Goal: Transaction & Acquisition: Obtain resource

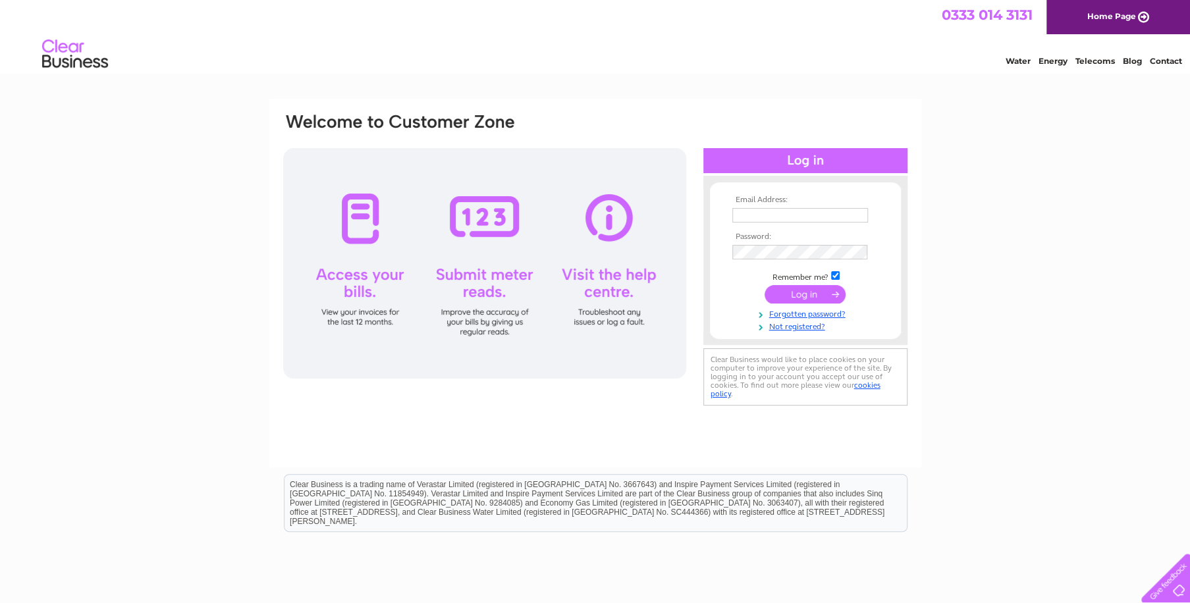
type input "[EMAIL_ADDRESS][DOMAIN_NAME]"
click at [795, 297] on input "submit" at bounding box center [805, 294] width 81 height 18
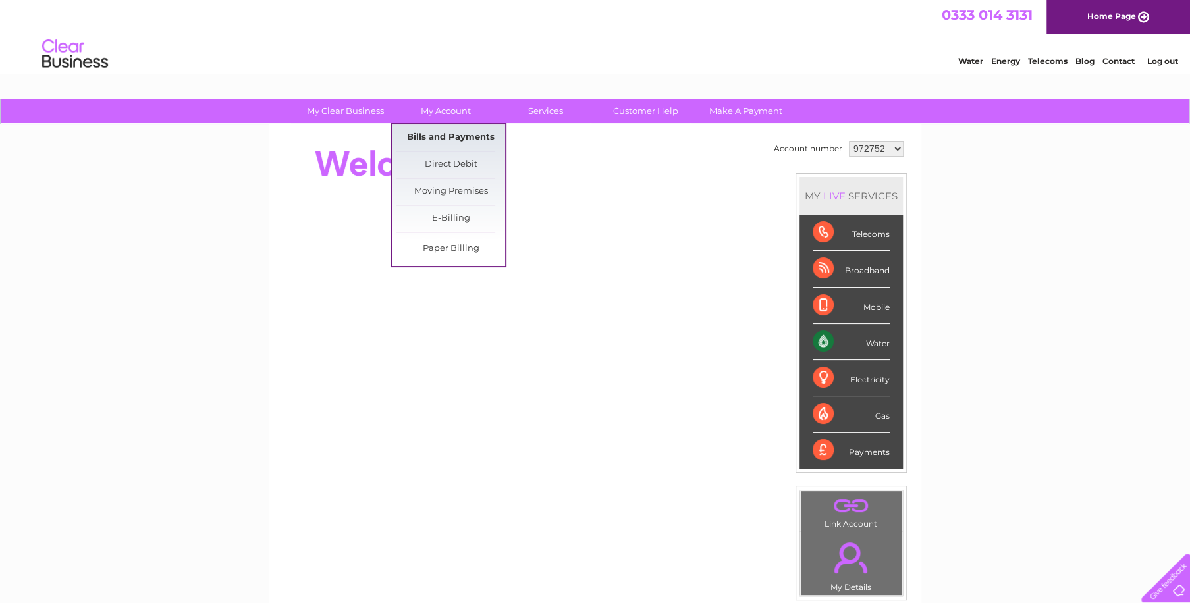
click at [452, 132] on link "Bills and Payments" at bounding box center [451, 138] width 109 height 26
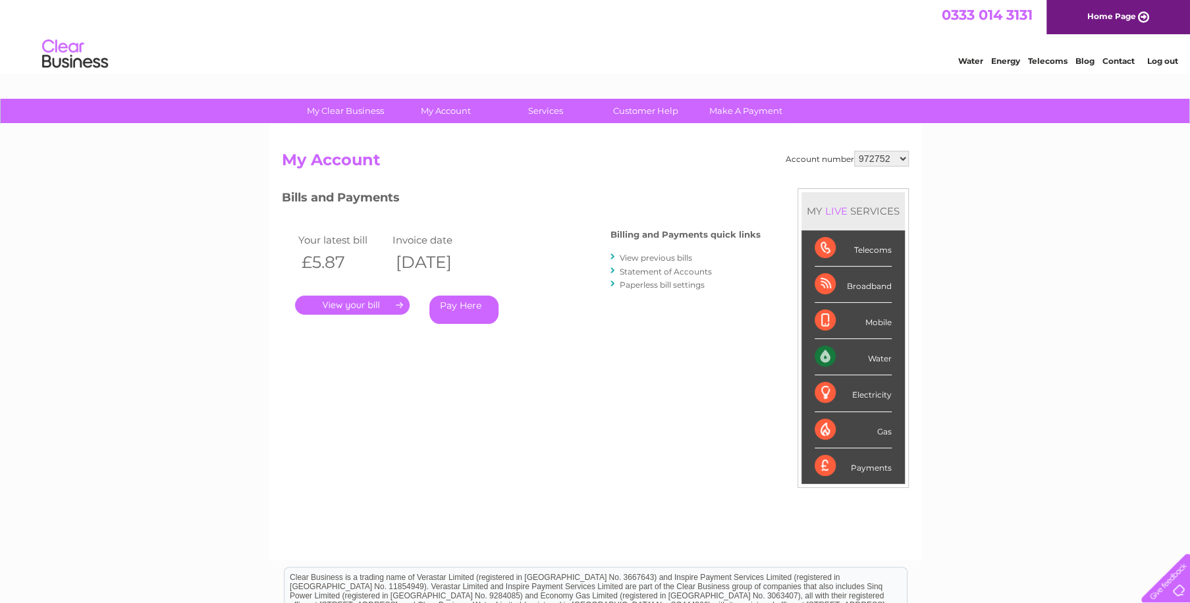
click at [369, 306] on link "." at bounding box center [352, 305] width 115 height 19
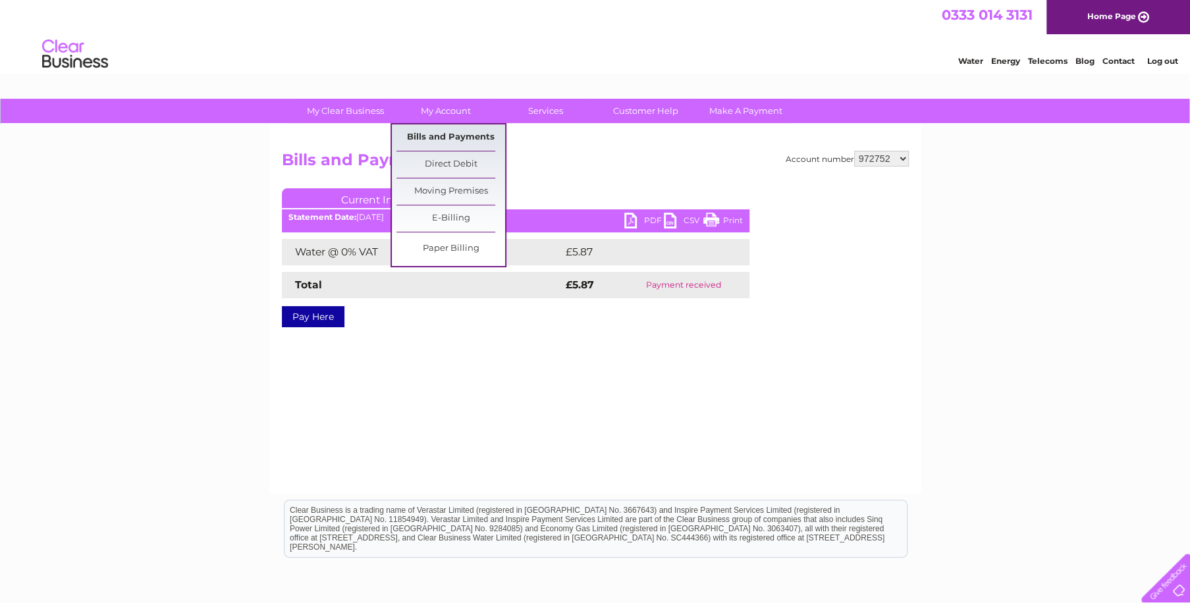
click at [453, 135] on link "Bills and Payments" at bounding box center [451, 138] width 109 height 26
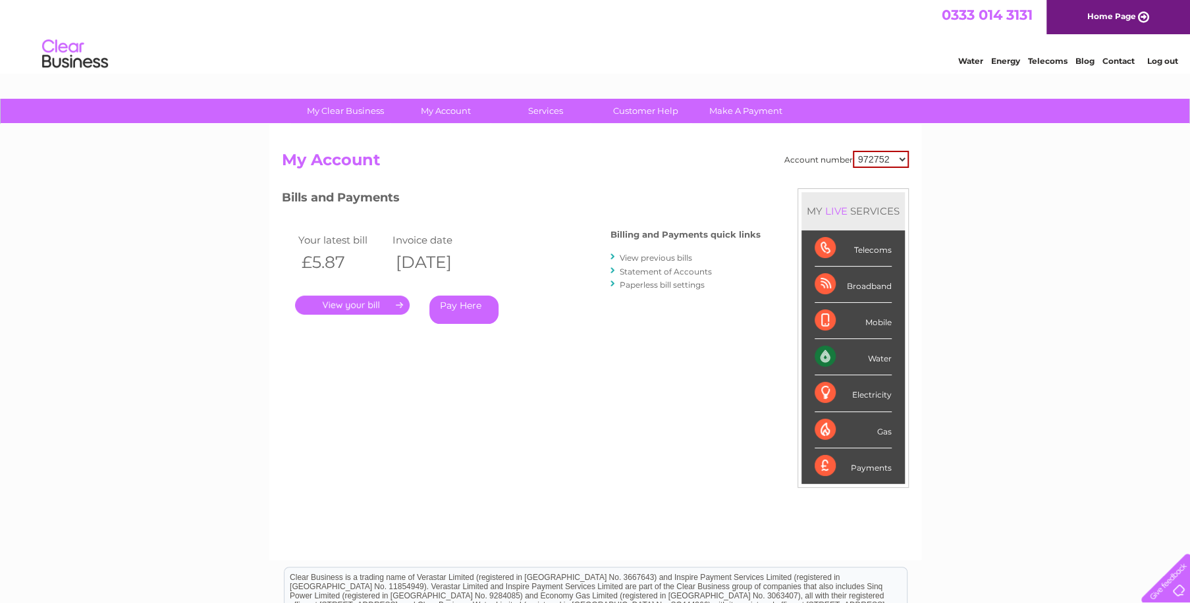
click at [362, 307] on link "." at bounding box center [352, 305] width 115 height 19
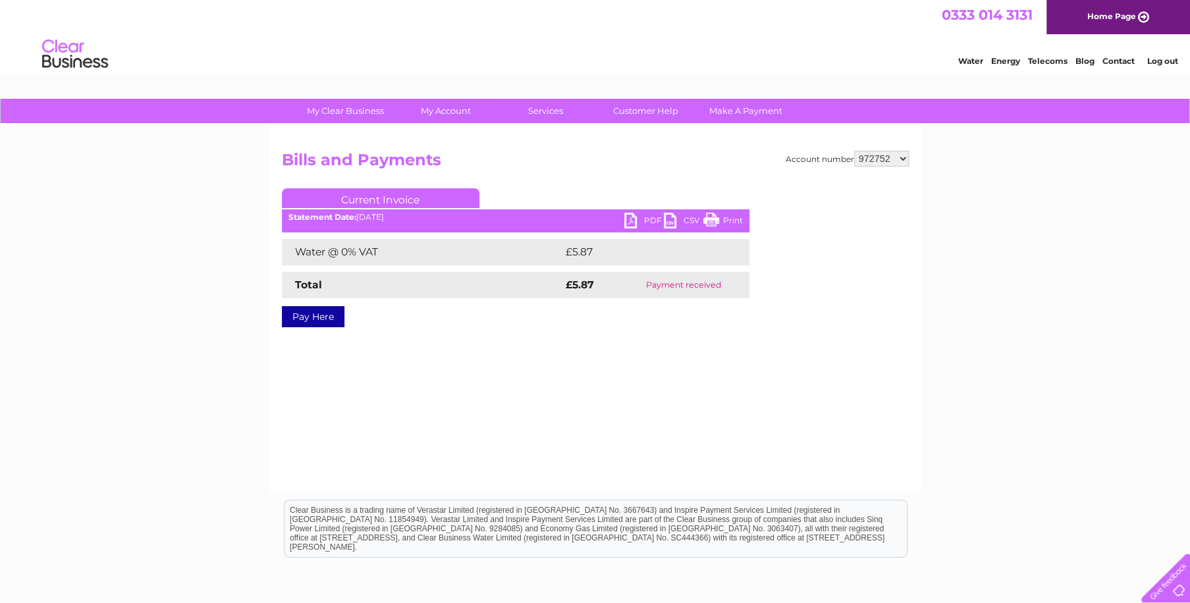
click at [644, 218] on link "PDF" at bounding box center [645, 222] width 40 height 19
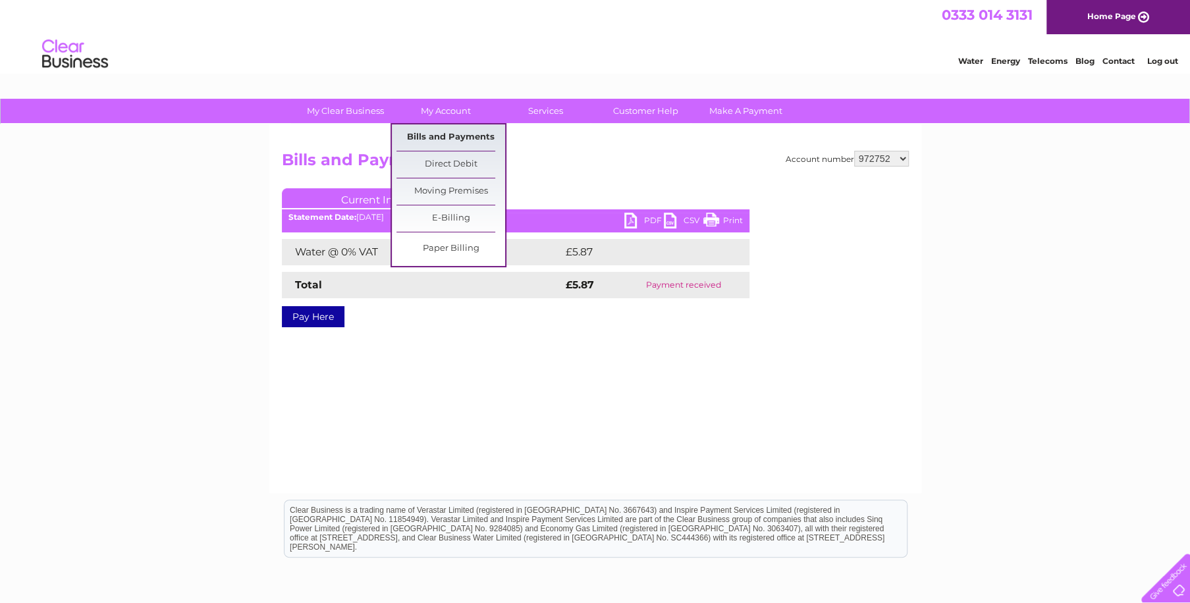
click at [438, 132] on link "Bills and Payments" at bounding box center [451, 138] width 109 height 26
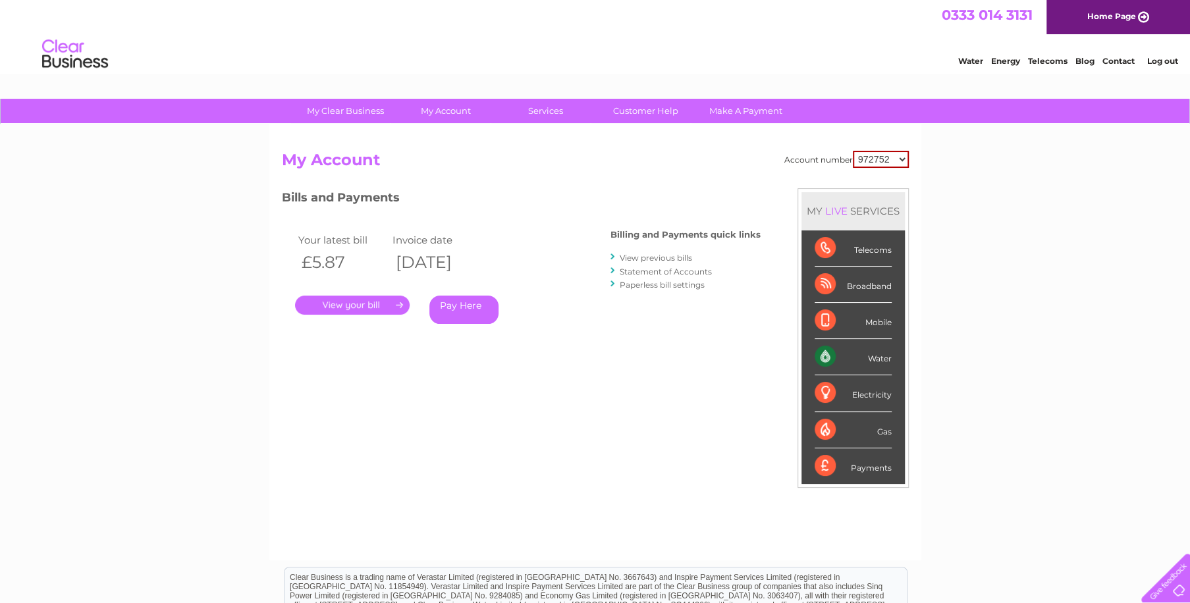
click at [632, 258] on link "View previous bills" at bounding box center [656, 258] width 72 height 10
